Goal: Task Accomplishment & Management: Complete application form

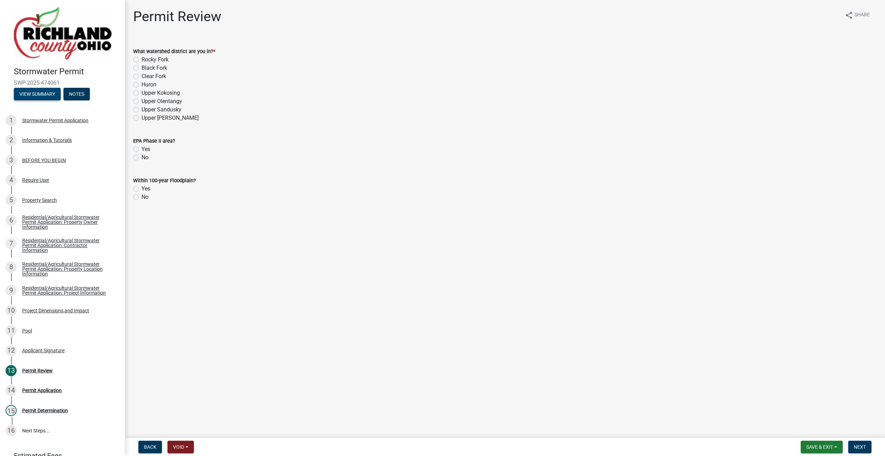
click at [30, 95] on button "View Summary" at bounding box center [37, 94] width 47 height 12
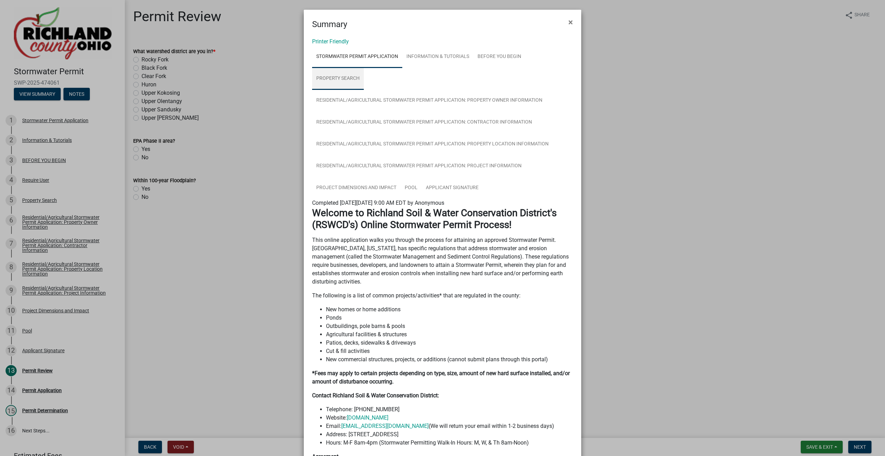
click at [334, 77] on link "Property Search" at bounding box center [338, 79] width 52 height 22
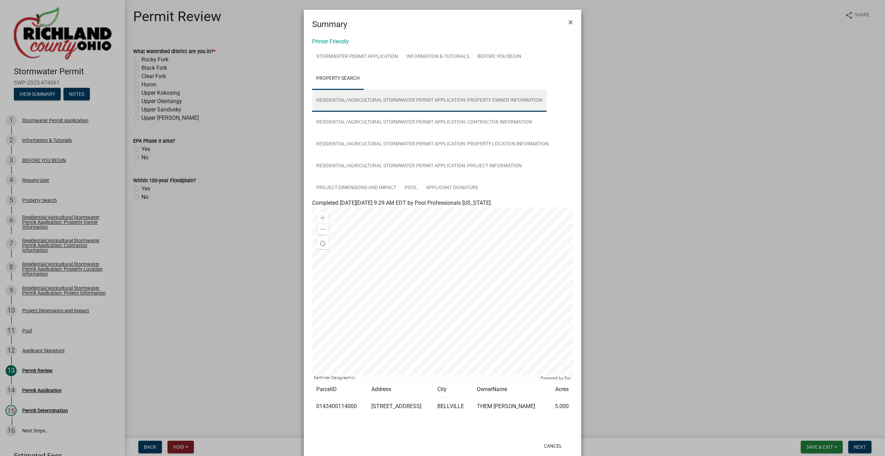
click at [341, 102] on link "Residential/Agricultural Stormwater Permit Application: Property Owner Informat…" at bounding box center [429, 100] width 234 height 22
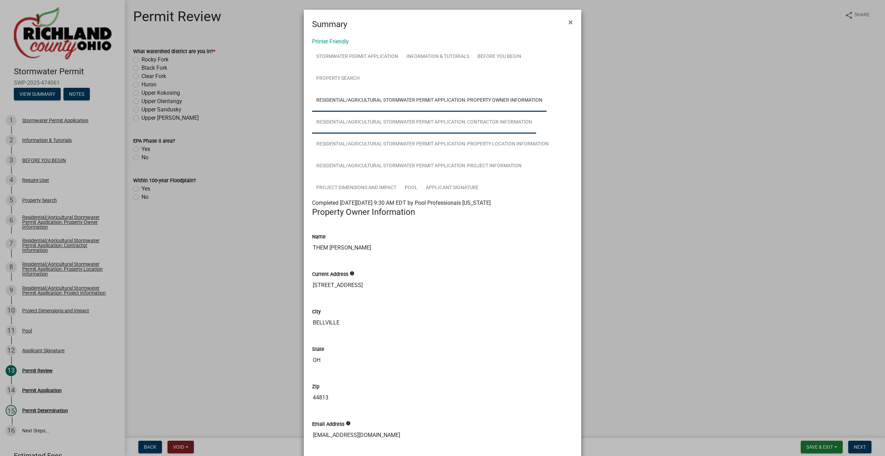
click at [346, 123] on link "Residential/Agricultural Stormwater Permit Application: Contractor Information" at bounding box center [424, 122] width 224 height 22
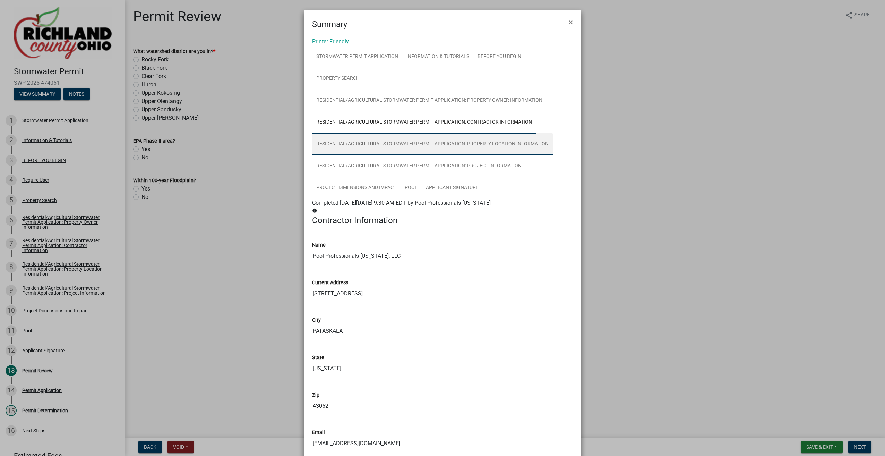
click at [339, 141] on link "Residential/Agricultural Stormwater Permit Application: Property Location Infor…" at bounding box center [432, 144] width 241 height 22
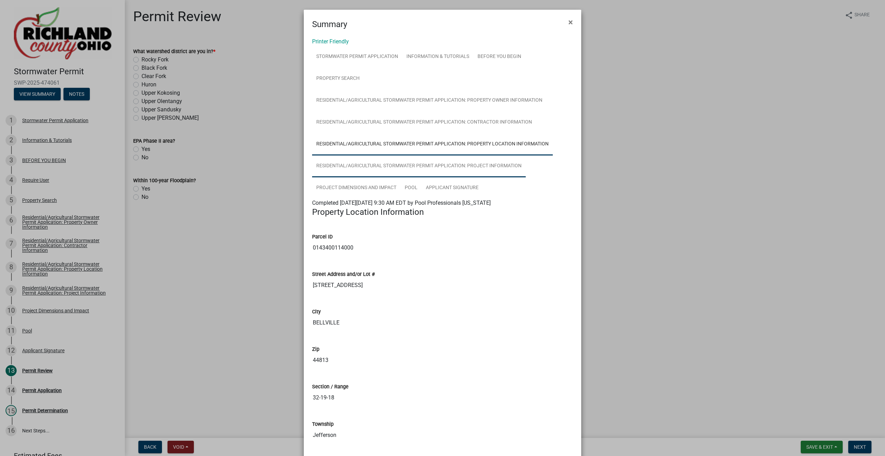
click at [341, 168] on link "Residential/Agricultural Stormwater Permit Application: Project Information" at bounding box center [419, 166] width 214 height 22
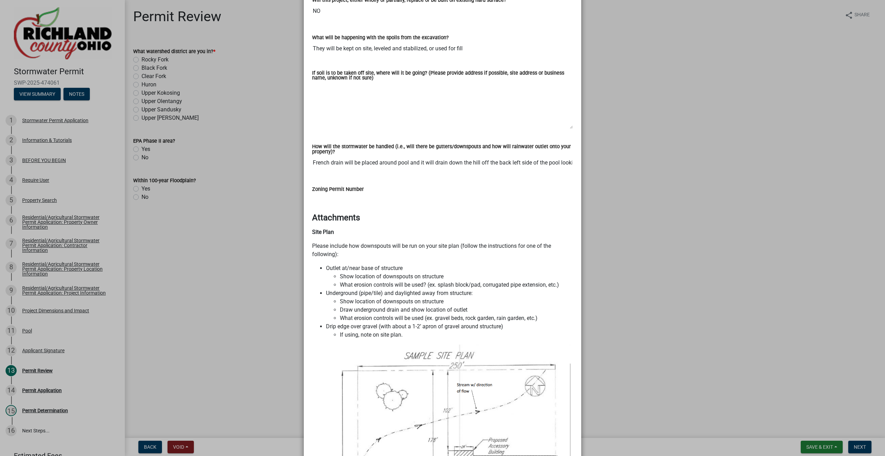
scroll to position [312, 0]
click at [516, 163] on input "French drain will be placed around pool and it will drain down the hill off the…" at bounding box center [442, 162] width 261 height 14
click at [443, 221] on h4 "Attachments" at bounding box center [442, 217] width 261 height 10
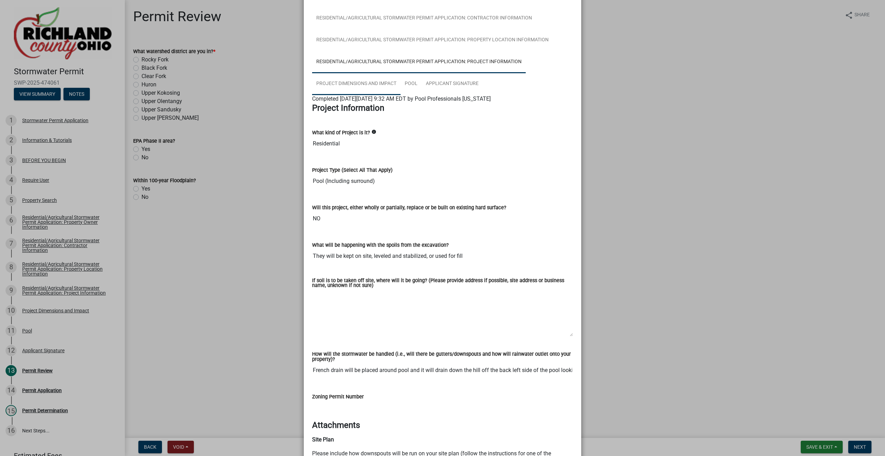
scroll to position [0, 0]
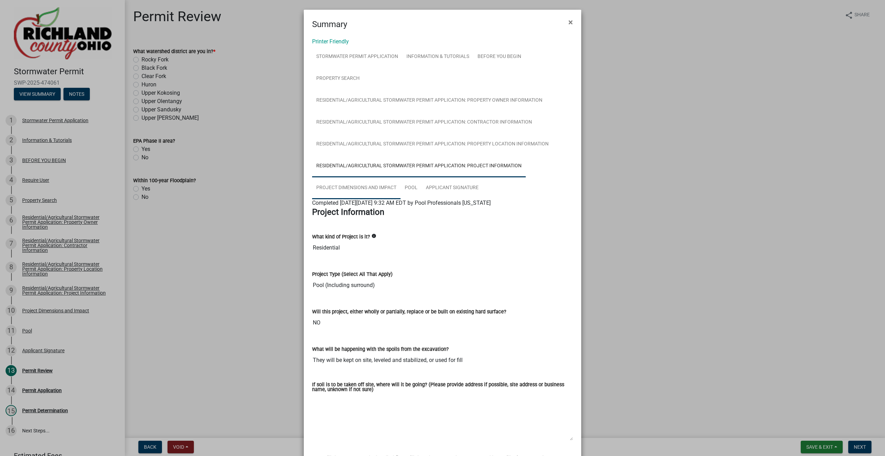
click at [357, 190] on link "Project Dimensions and Impact" at bounding box center [356, 188] width 88 height 22
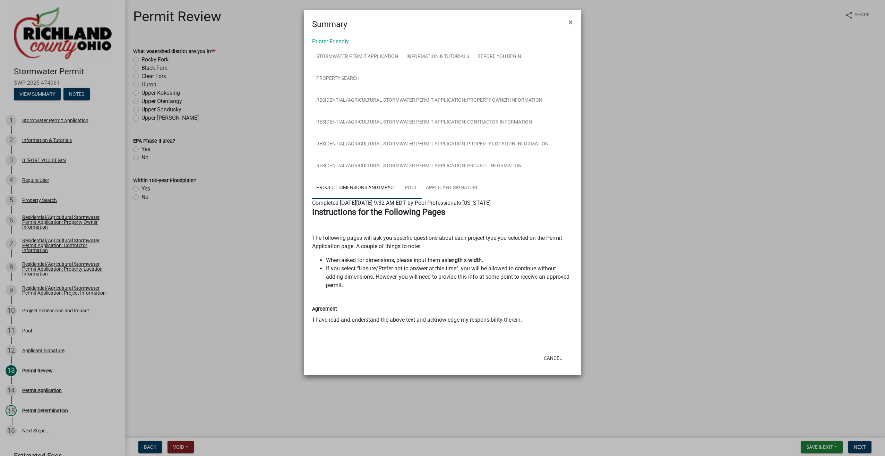
click at [414, 187] on link "Pool" at bounding box center [410, 188] width 21 height 22
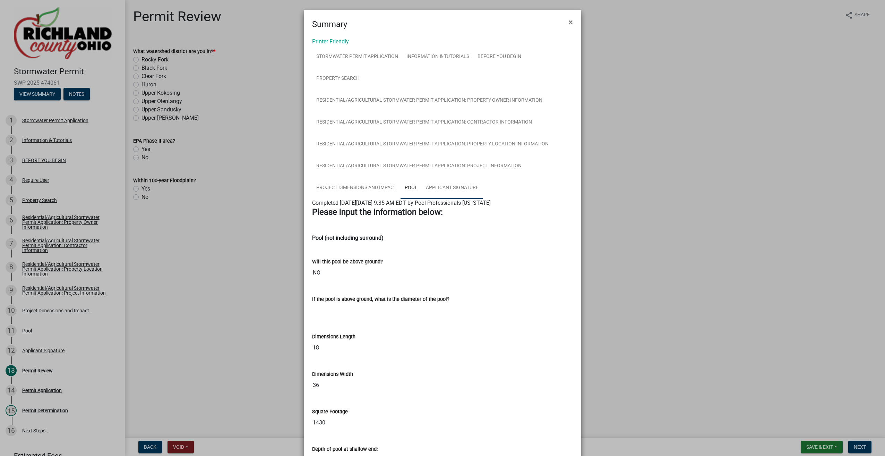
click at [438, 190] on link "Applicant Signature" at bounding box center [452, 188] width 61 height 22
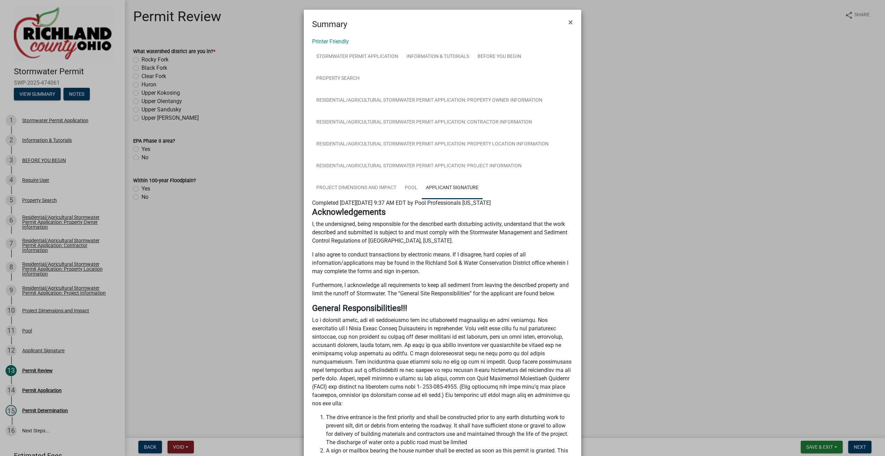
click at [266, 114] on ngb-modal-window "Summary × Printer Friendly Stormwater Permit Application Information & Tutorial…" at bounding box center [442, 228] width 885 height 456
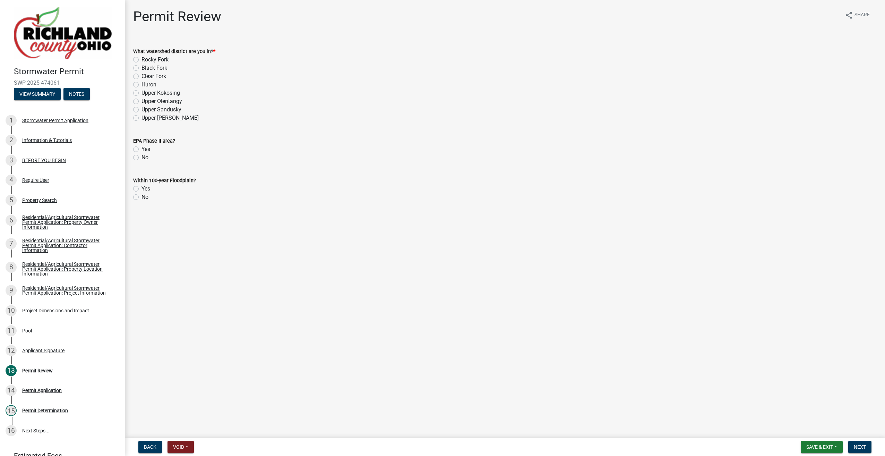
click at [141, 93] on label "Upper Kokosing" at bounding box center [160, 93] width 38 height 8
click at [141, 93] on input "Upper Kokosing" at bounding box center [143, 91] width 5 height 5
radio input "true"
click at [141, 156] on label "No" at bounding box center [144, 157] width 7 height 8
click at [141, 156] on input "No" at bounding box center [143, 155] width 5 height 5
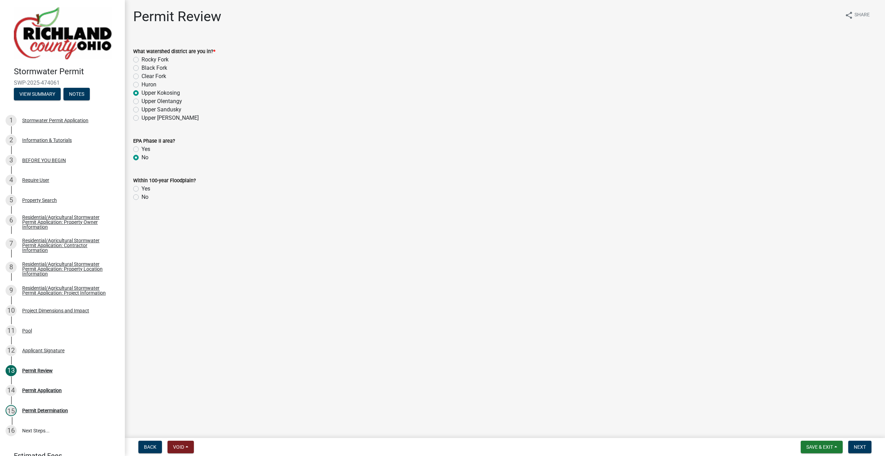
radio input "true"
click at [141, 197] on label "No" at bounding box center [144, 197] width 7 height 8
click at [141, 197] on input "No" at bounding box center [143, 195] width 5 height 5
radio input "true"
click at [859, 447] on span "Next" at bounding box center [860, 447] width 12 height 6
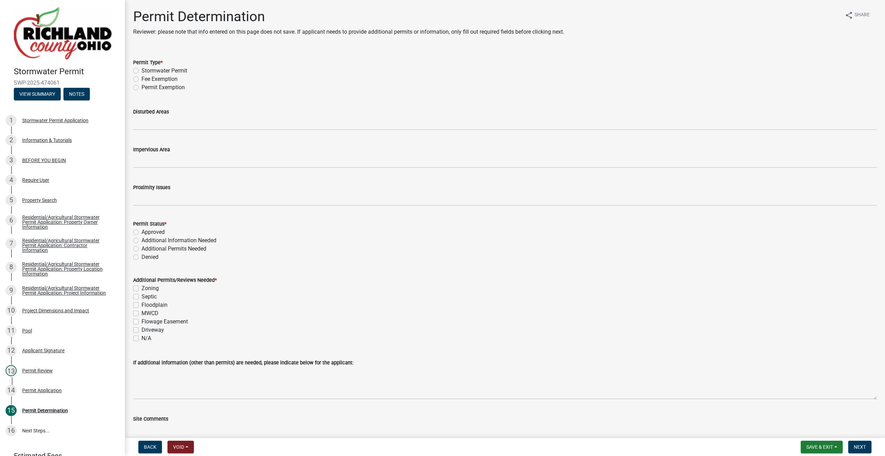
click at [141, 69] on label "Stormwater Permit" at bounding box center [164, 71] width 46 height 8
click at [141, 69] on input "Stormwater Permit" at bounding box center [143, 69] width 5 height 5
radio input "true"
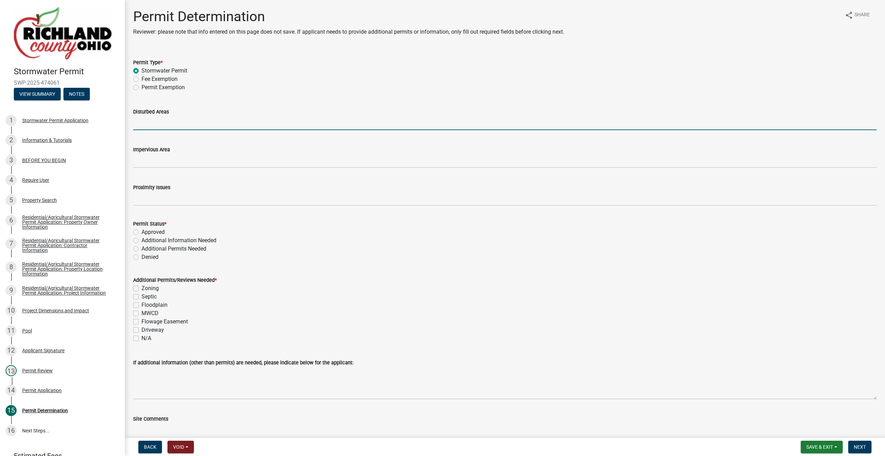
click at [148, 118] on input "Disturbed Areas" at bounding box center [504, 123] width 743 height 14
type input "3765"
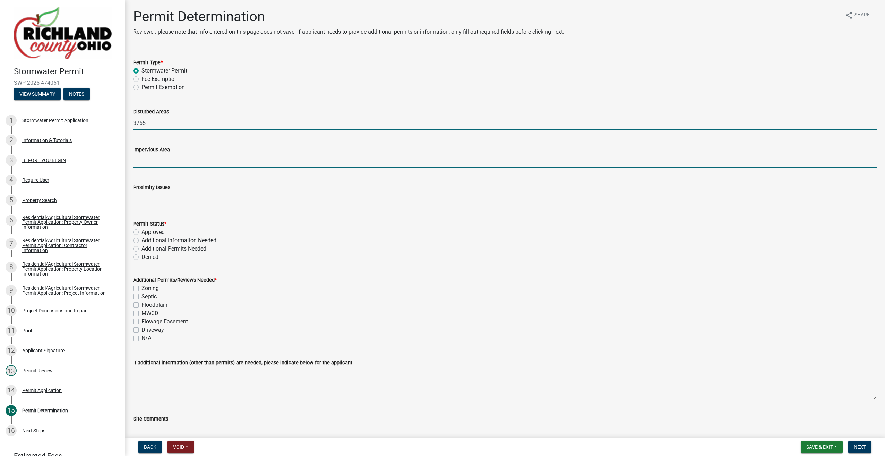
click at [160, 161] on input "Impervious Area" at bounding box center [504, 161] width 743 height 14
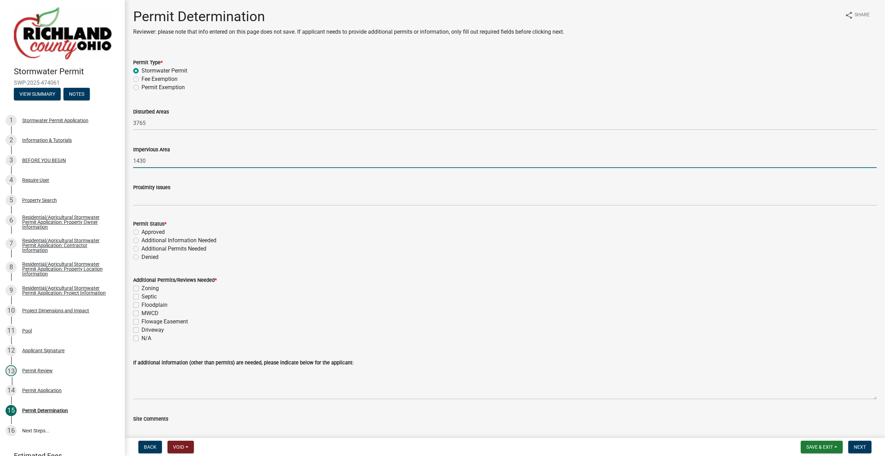
type input "1430"
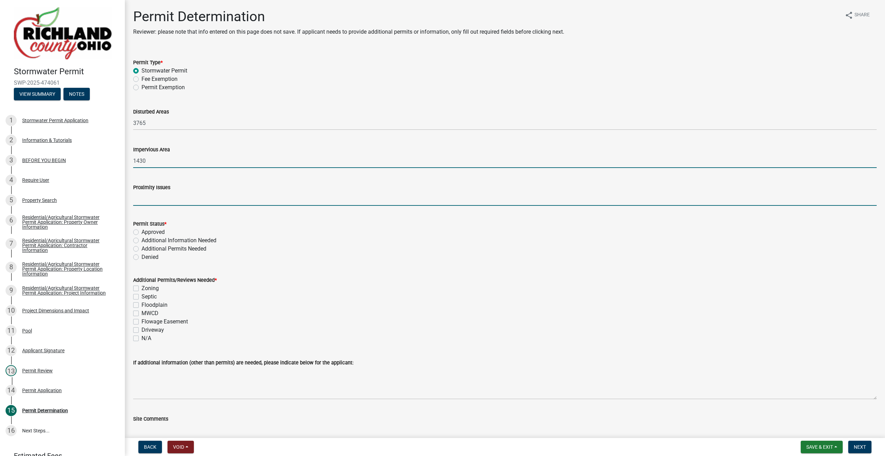
click at [163, 196] on input "Proximity Issues" at bounding box center [504, 198] width 743 height 14
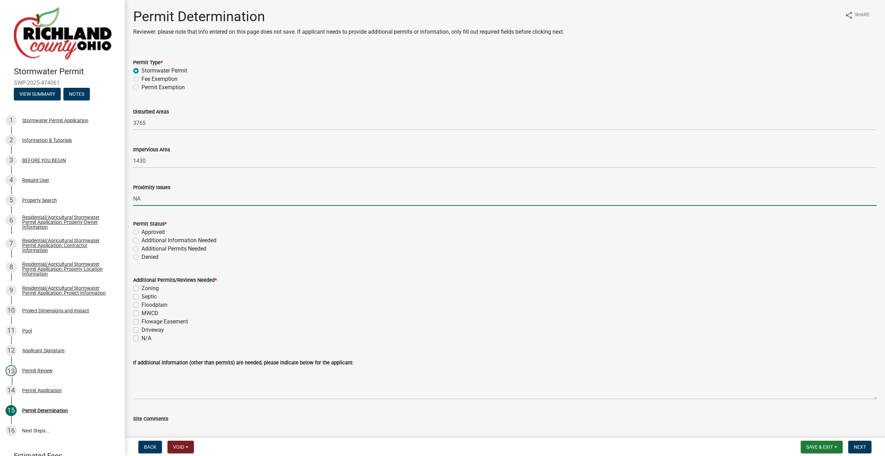
type input "NA"
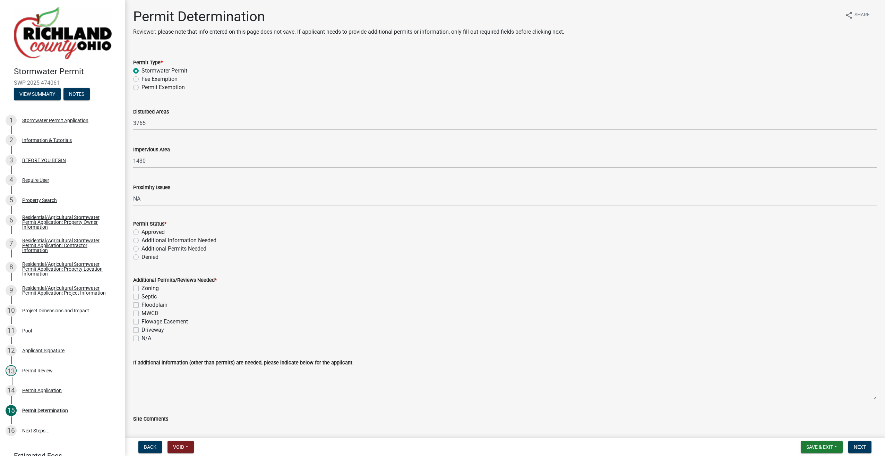
click at [135, 212] on form "Permit Status * Approved Additional Information Needed Additional Permits Neede…" at bounding box center [504, 236] width 743 height 50
click at [141, 232] on label "Approved" at bounding box center [152, 232] width 23 height 8
click at [141, 232] on input "Approved" at bounding box center [143, 230] width 5 height 5
radio input "true"
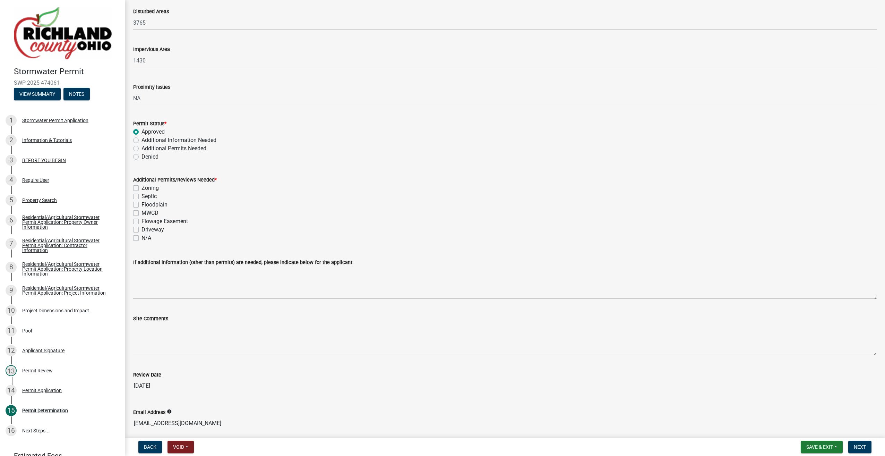
scroll to position [104, 0]
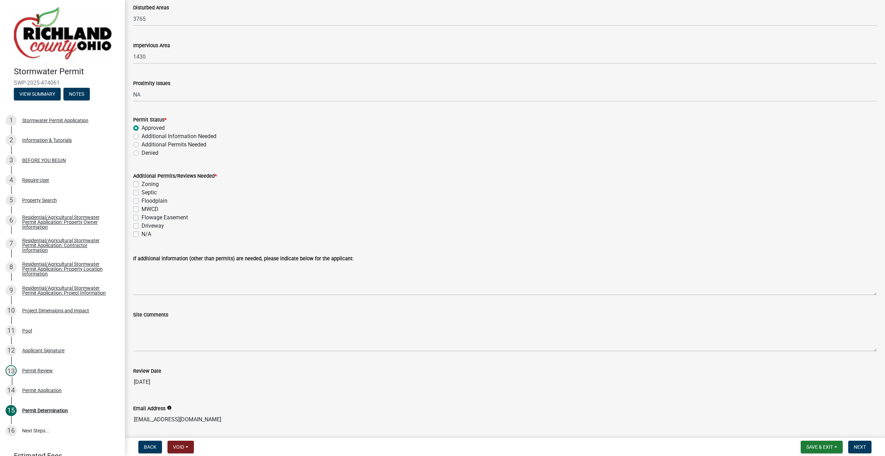
click at [141, 234] on label "N/A" at bounding box center [146, 234] width 10 height 8
click at [141, 234] on input "N/A" at bounding box center [143, 232] width 5 height 5
checkbox input "true"
checkbox input "false"
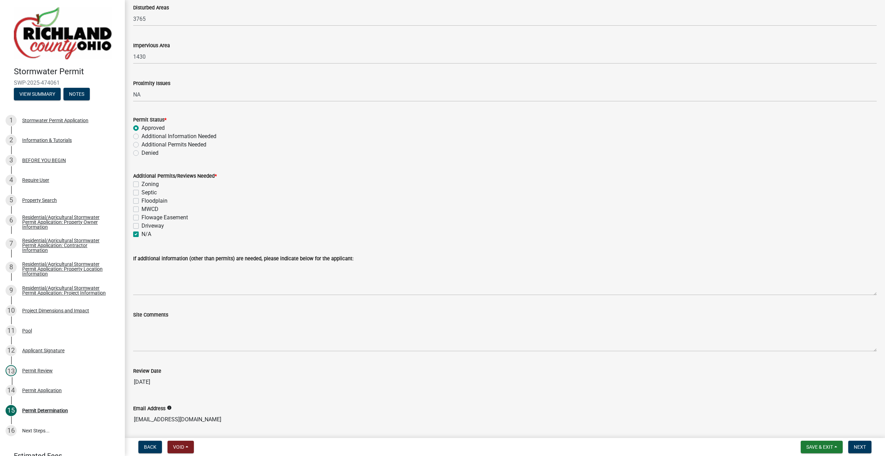
checkbox input "false"
checkbox input "true"
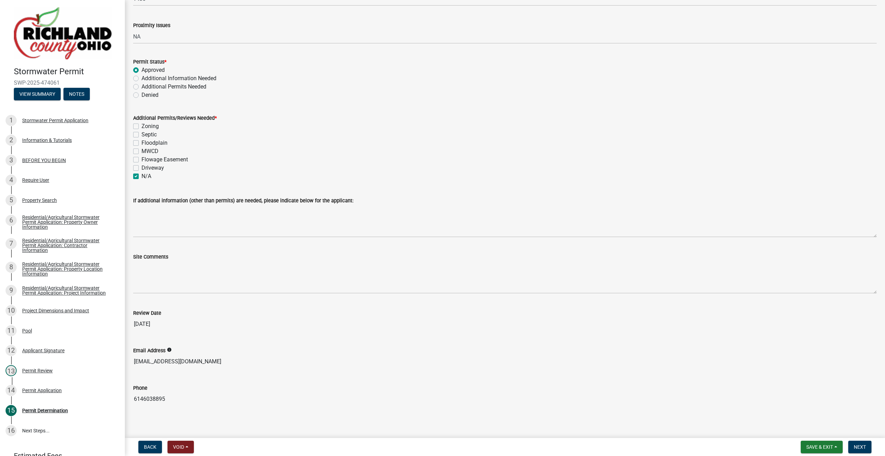
scroll to position [165, 0]
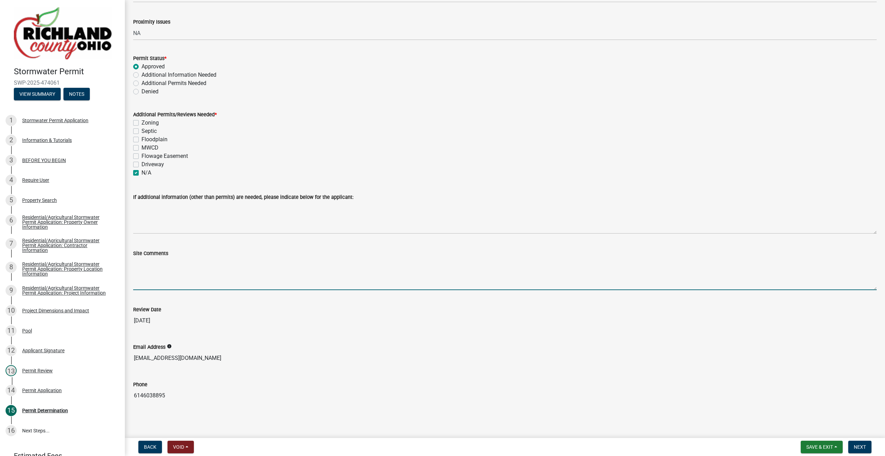
click at [151, 265] on textarea "Site Comments" at bounding box center [504, 273] width 743 height 33
click at [275, 262] on textarea "Excavated material will be stockpiled onsite and stabilized. Pool will have Fre…" at bounding box center [504, 273] width 743 height 33
click at [545, 261] on textarea "Excavated material will be stockpiled onsite and stabilized upon reaching final…" at bounding box center [504, 273] width 743 height 33
click at [585, 260] on textarea "Excavated material will be stockpiled onsite and stabilized upon reaching final…" at bounding box center [504, 273] width 743 height 33
click at [690, 260] on textarea "Excavated material will be stockpiled onsite and stabilized upon reaching final…" at bounding box center [504, 273] width 743 height 33
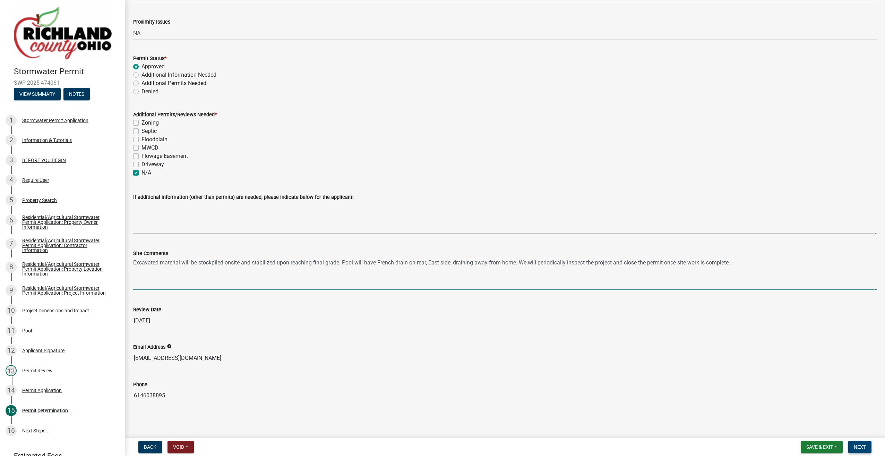
type textarea "Excavated material will be stockpiled onsite and stabilized upon reaching final…"
click at [857, 447] on span "Next" at bounding box center [860, 447] width 12 height 6
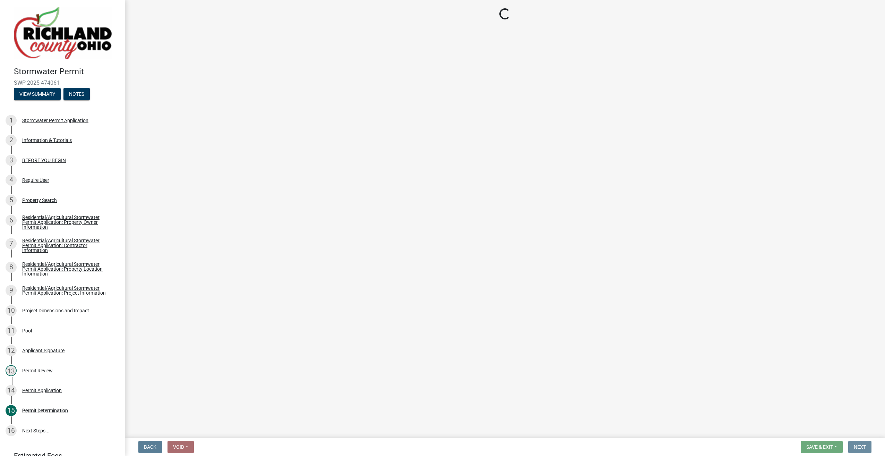
scroll to position [0, 0]
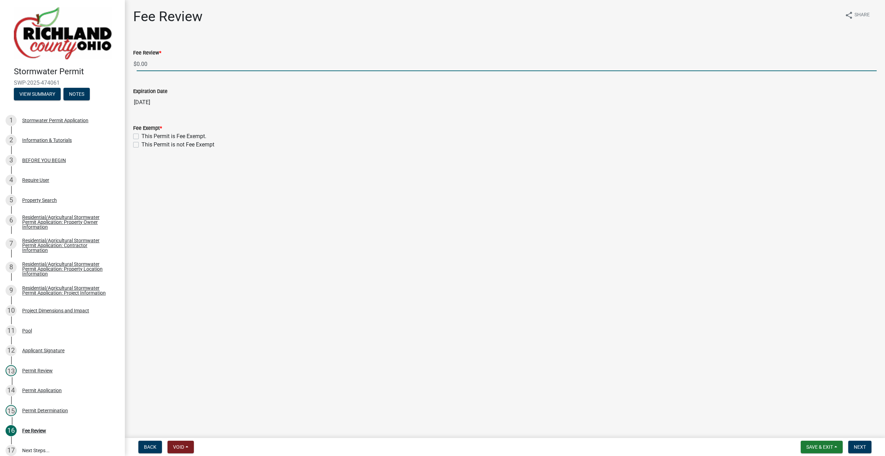
drag, startPoint x: 140, startPoint y: 64, endPoint x: 50, endPoint y: 64, distance: 90.8
click at [62, 64] on div "Stormwater Permit SWP-2025-474061 View Summary Notes 1 Stormwater Permit Applic…" at bounding box center [442, 228] width 885 height 456
type input "135.00"
click at [141, 144] on label "This Permit is not Fee Exempt" at bounding box center [177, 144] width 73 height 8
click at [141, 144] on input "This Permit is not Fee Exempt" at bounding box center [143, 142] width 5 height 5
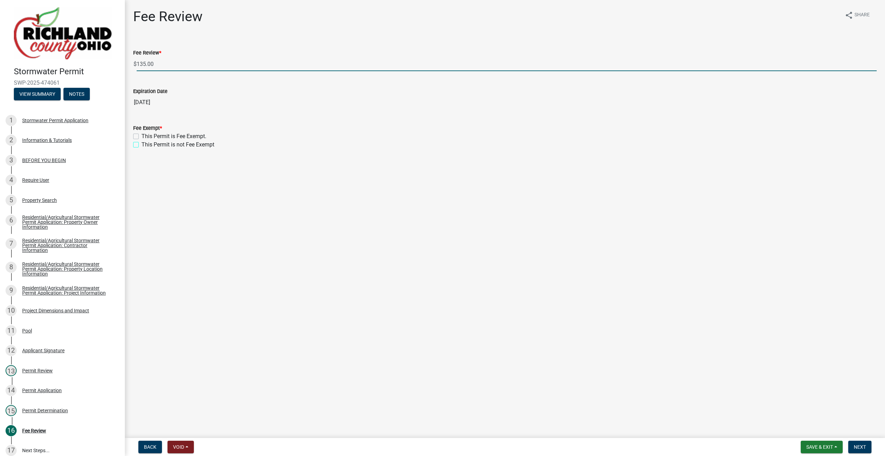
checkbox input "true"
checkbox input "false"
checkbox input "true"
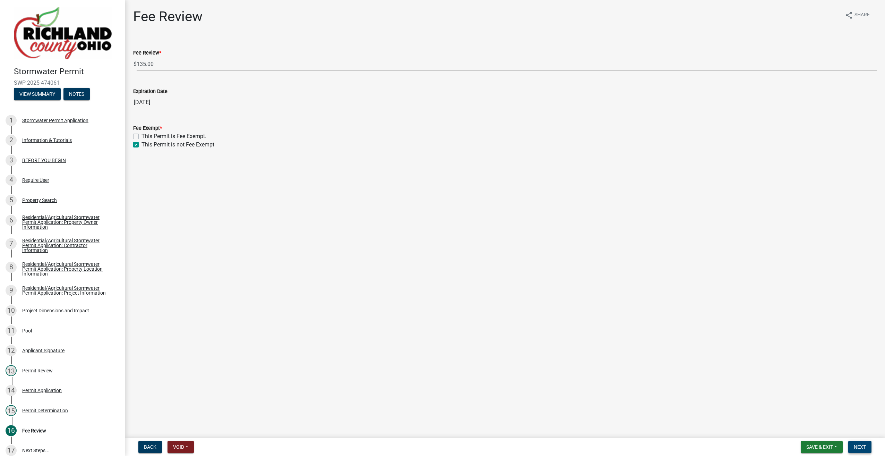
click at [858, 445] on span "Next" at bounding box center [860, 447] width 12 height 6
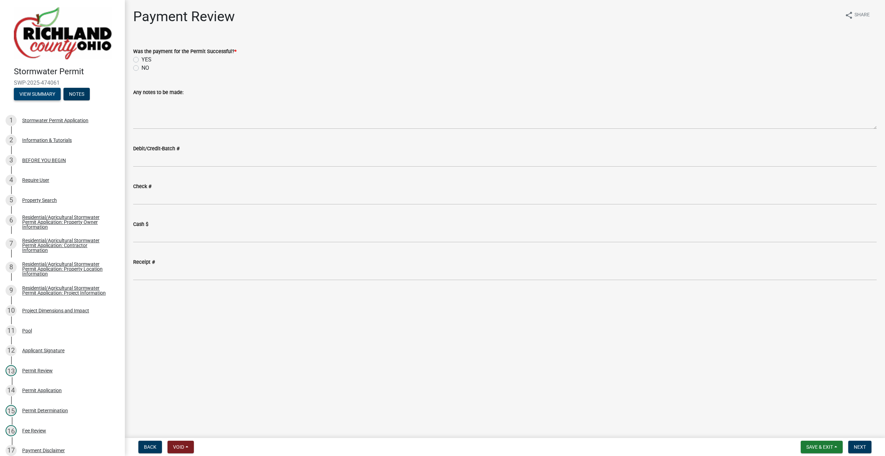
click at [36, 93] on button "View Summary" at bounding box center [37, 94] width 47 height 12
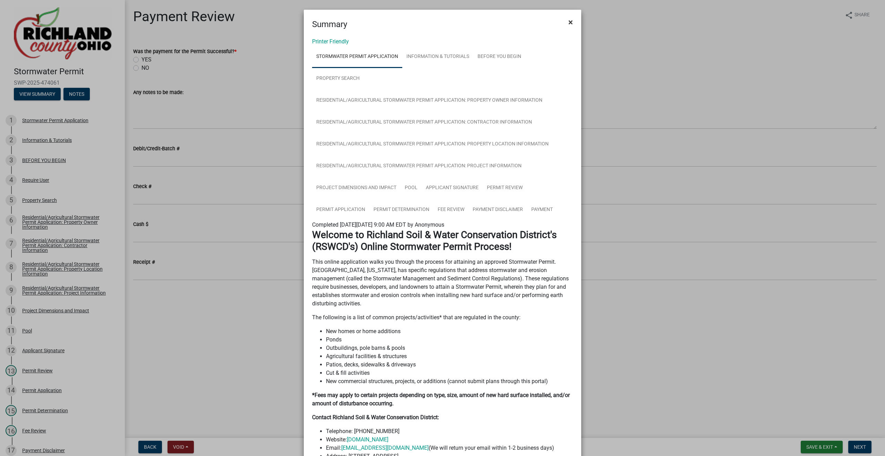
click at [569, 21] on span "×" at bounding box center [570, 22] width 5 height 10
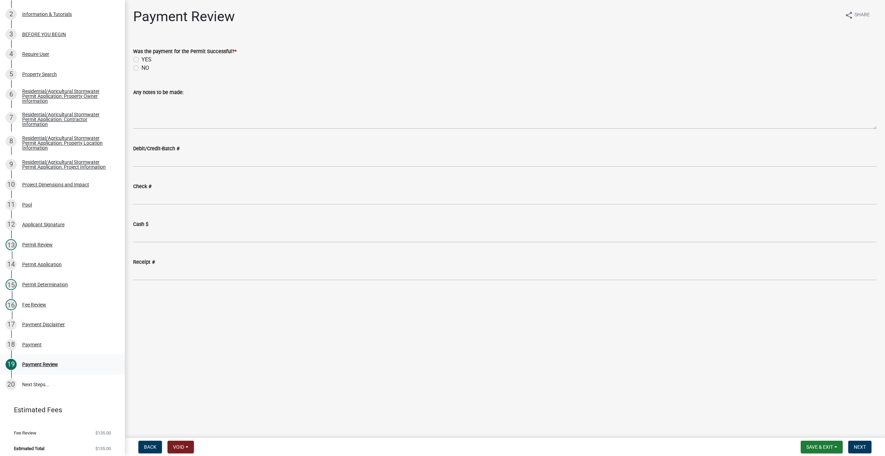
scroll to position [127, 0]
click at [38, 303] on div "Fee Review" at bounding box center [34, 303] width 24 height 5
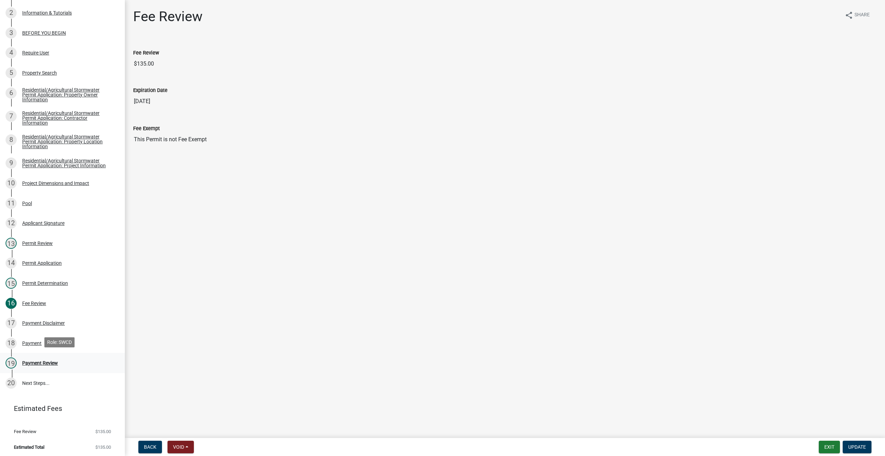
click at [37, 361] on div "Payment Review" at bounding box center [40, 362] width 36 height 5
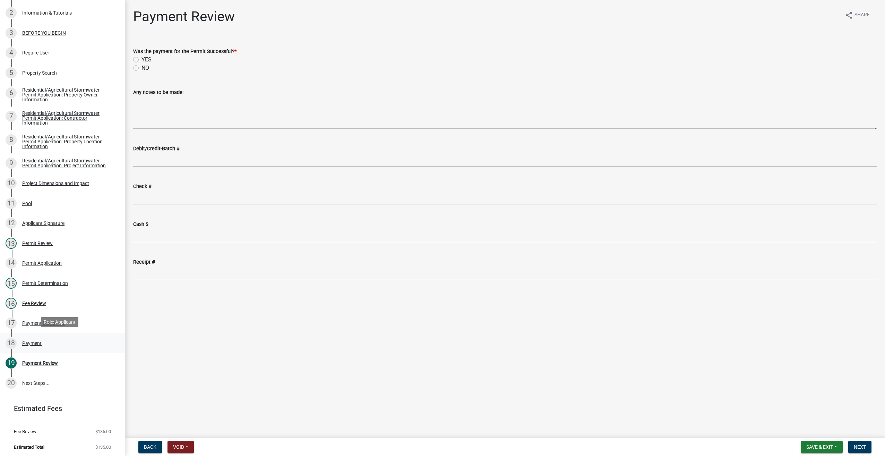
click at [32, 347] on link "18 Payment" at bounding box center [62, 343] width 125 height 20
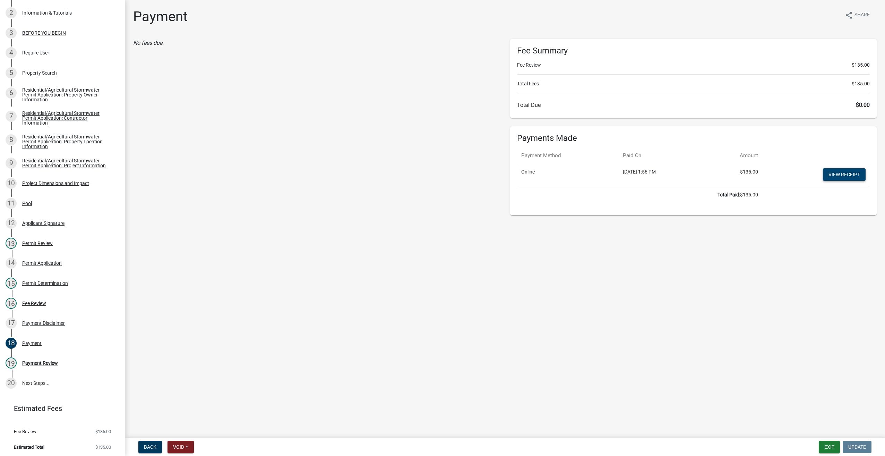
click at [839, 171] on link "View receipt" at bounding box center [844, 174] width 43 height 12
click at [31, 364] on div "19 Payment Review" at bounding box center [60, 362] width 108 height 11
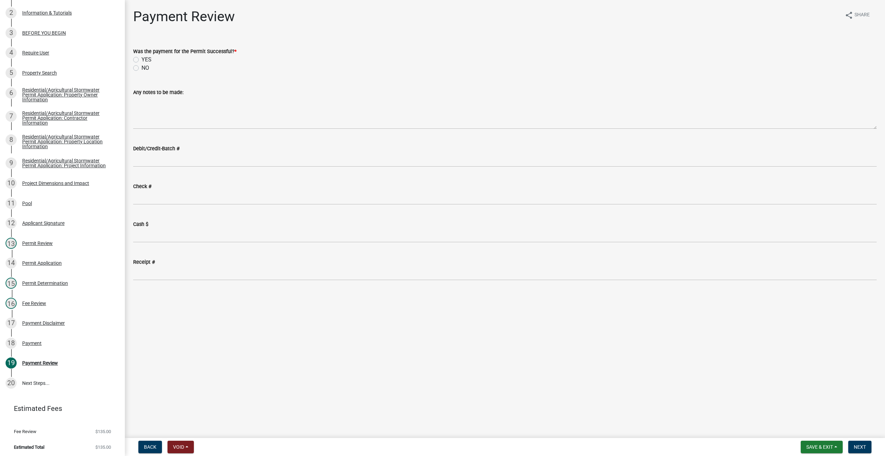
click at [141, 60] on label "YES" at bounding box center [146, 59] width 10 height 8
click at [141, 60] on input "YES" at bounding box center [143, 57] width 5 height 5
radio input "true"
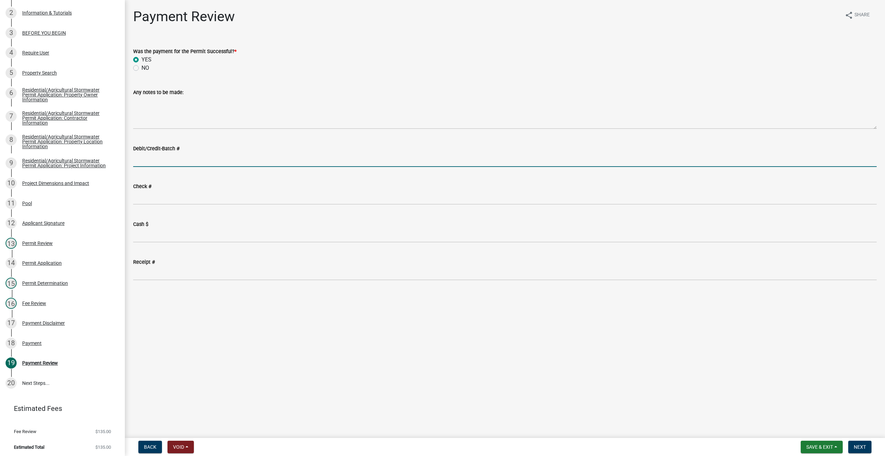
click at [154, 165] on input "Debit/Credit-Batch #" at bounding box center [504, 160] width 743 height 14
type input "09122G"
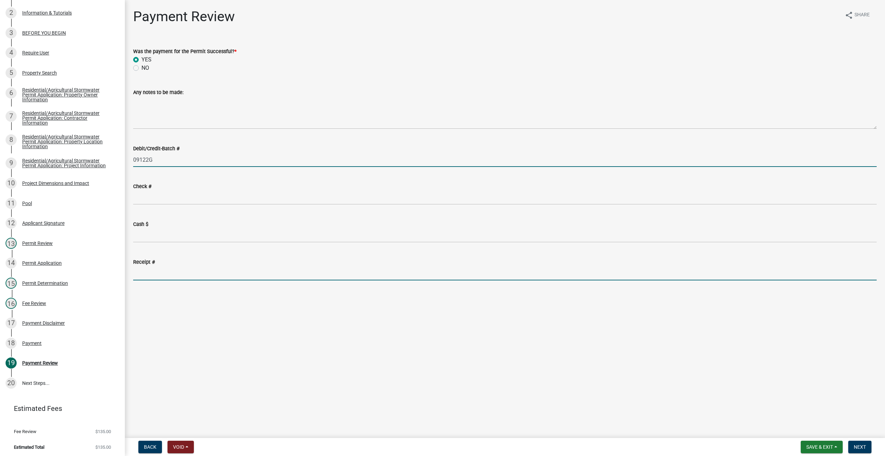
click at [138, 277] on input "Receipt #" at bounding box center [504, 273] width 743 height 14
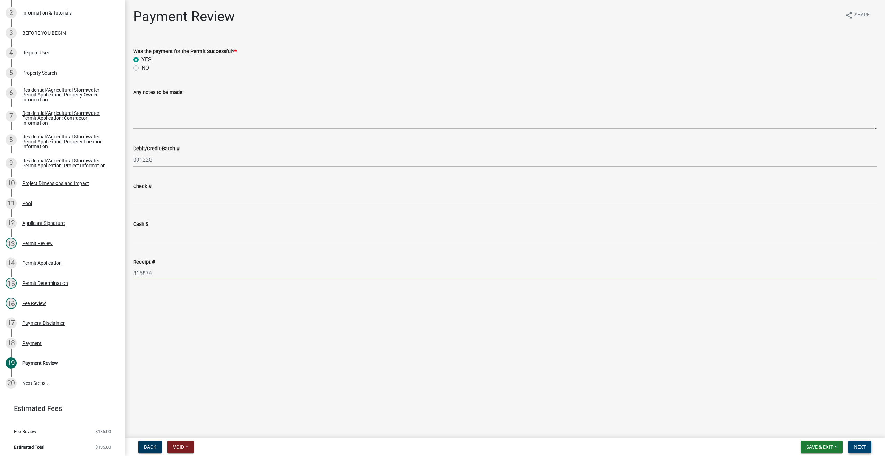
type input "315874"
click at [854, 449] on span "Next" at bounding box center [860, 447] width 12 height 6
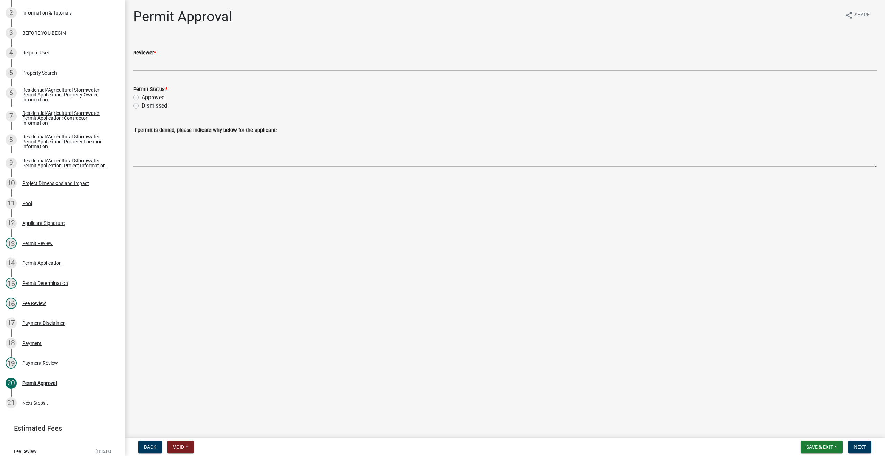
scroll to position [147, 0]
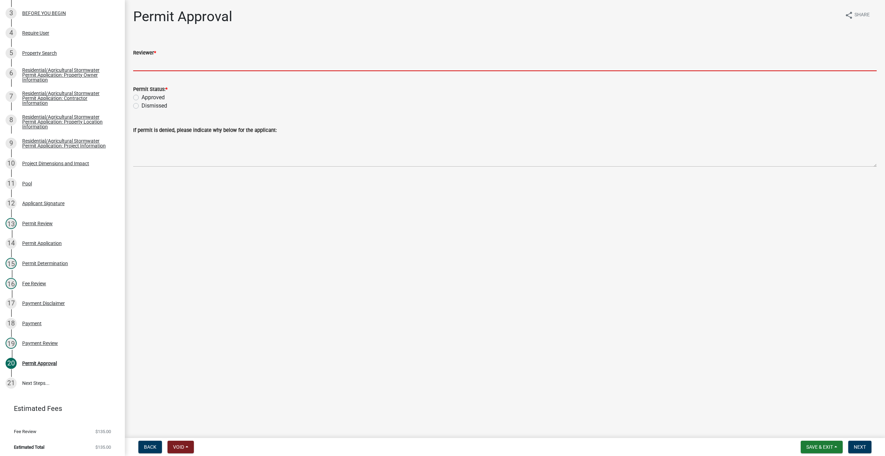
click at [156, 63] on input "Reviewer *" at bounding box center [504, 64] width 743 height 14
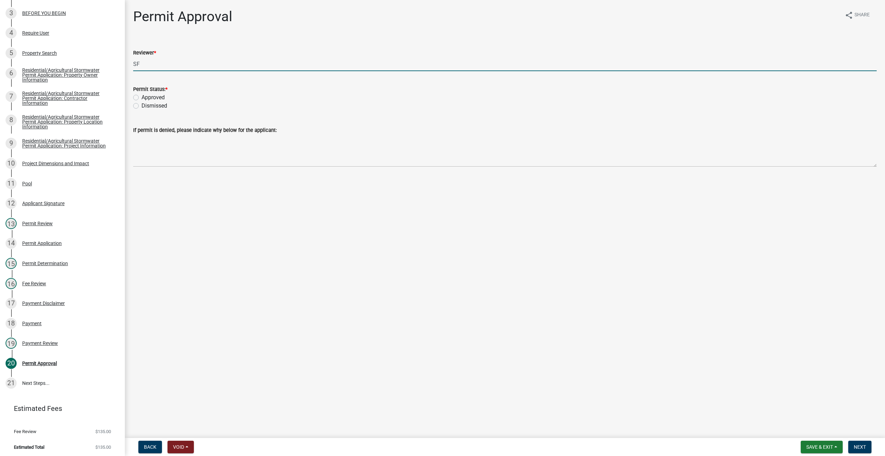
type input "SF"
click at [141, 95] on label "Approved" at bounding box center [152, 97] width 23 height 8
click at [141, 95] on input "Approved" at bounding box center [143, 95] width 5 height 5
radio input "true"
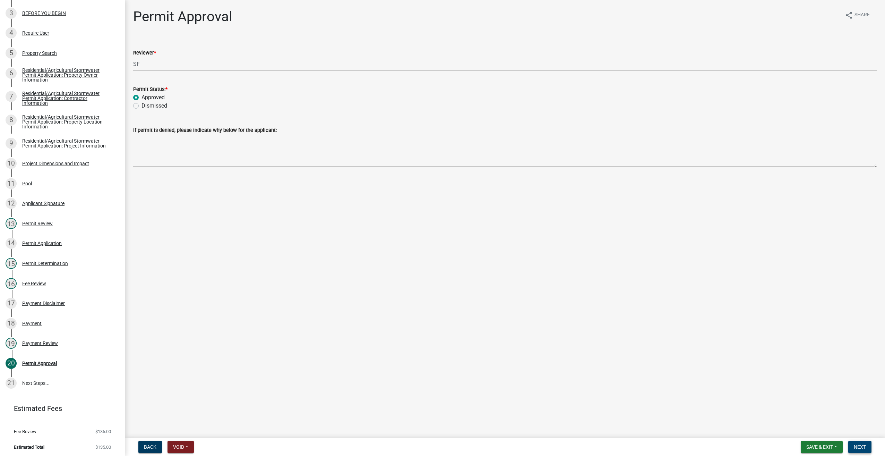
click at [862, 447] on span "Next" at bounding box center [860, 447] width 12 height 6
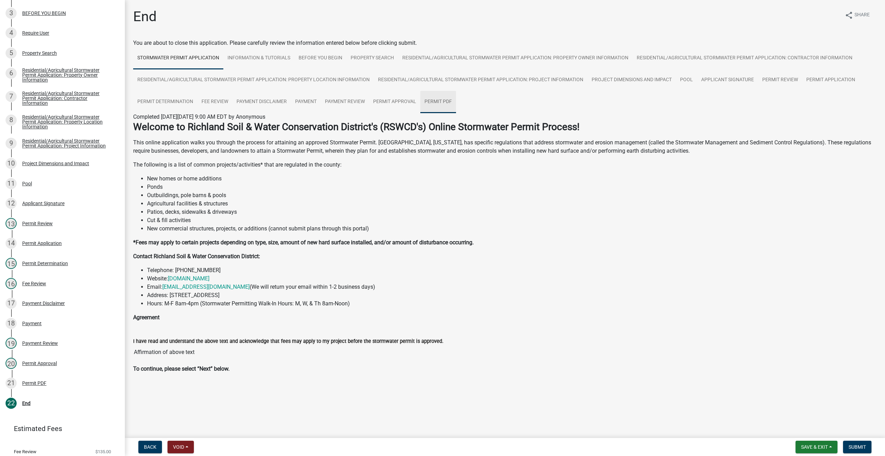
click at [447, 102] on link "Permit PDF" at bounding box center [438, 102] width 36 height 22
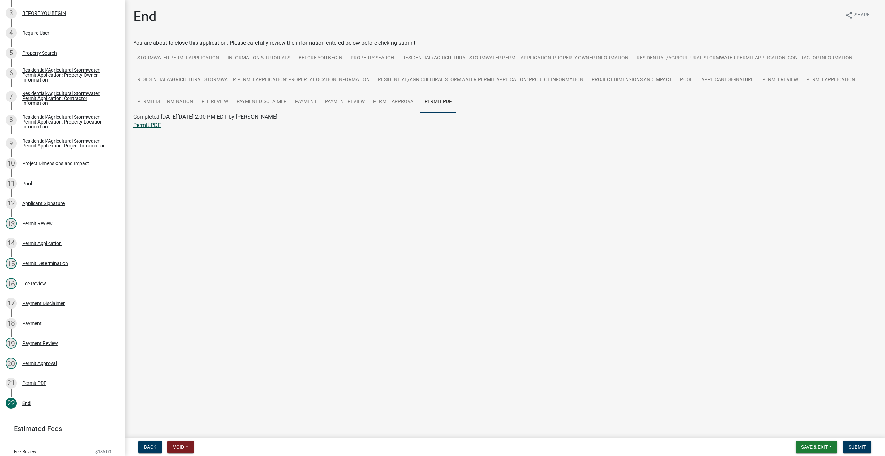
click at [154, 126] on link "Permit PDF" at bounding box center [147, 125] width 28 height 7
